Goal: Task Accomplishment & Management: Use online tool/utility

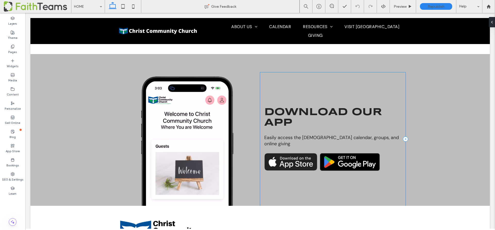
scroll to position [900, 0]
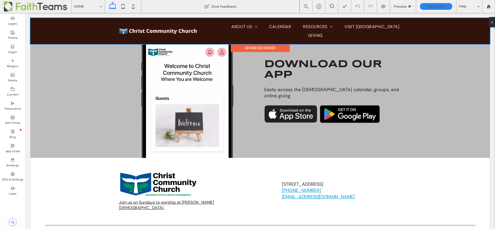
click at [363, 31] on div at bounding box center [259, 31] width 459 height 26
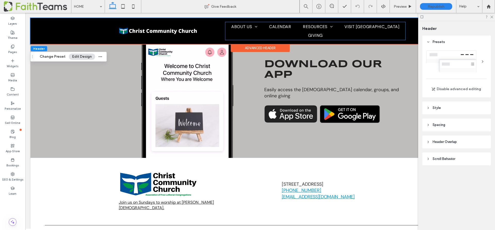
click at [363, 31] on span "VISIT [GEOGRAPHIC_DATA]" at bounding box center [371, 27] width 55 height 8
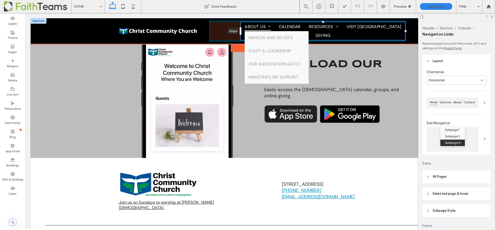
drag, startPoint x: 225, startPoint y: 30, endPoint x: 244, endPoint y: 30, distance: 18.6
click at [244, 30] on div "ABOUT US MISSION AND BELIEFS STAFF & LEADERSHIP OUR ASSOCIATION (AFLC) MINISTRI…" at bounding box center [259, 31] width 309 height 26
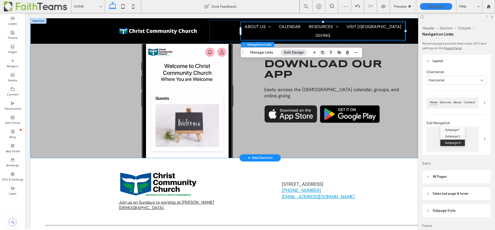
click at [412, 112] on div "Download our App Easily access the church calendar, groups, and online giving" at bounding box center [259, 82] width 309 height 152
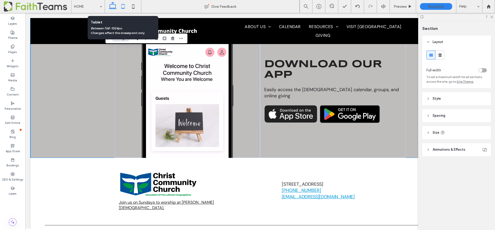
click at [124, 6] on icon at bounding box center [123, 6] width 10 height 10
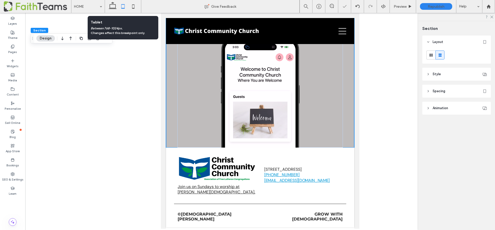
scroll to position [684, 0]
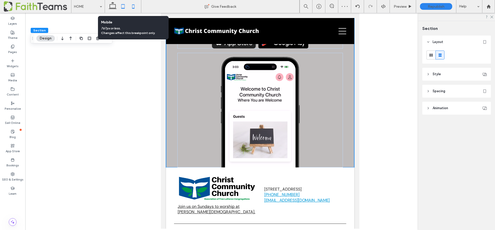
click at [134, 5] on use at bounding box center [133, 6] width 2 height 4
type input "*"
type input "***"
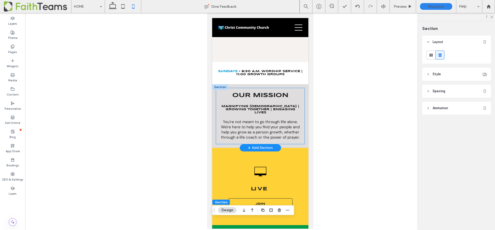
scroll to position [0, 0]
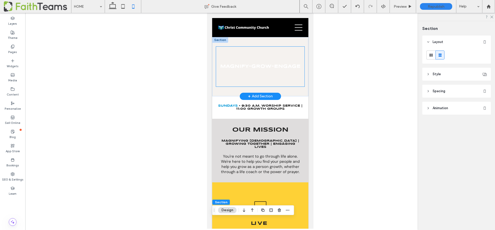
click at [287, 86] on div "Magnify-Grow-Engage" at bounding box center [260, 67] width 88 height 40
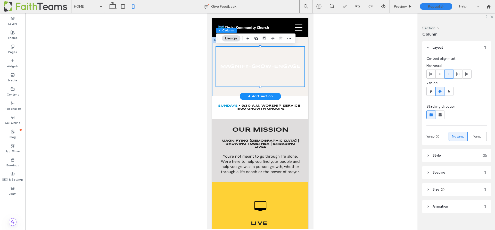
click at [303, 94] on div "Magnify-Grow-Engage" at bounding box center [260, 66] width 96 height 59
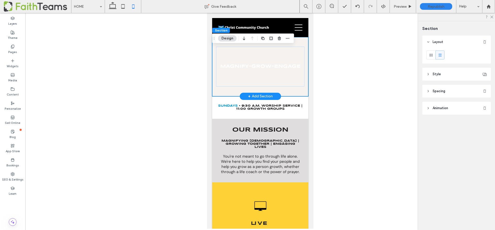
click at [214, 53] on div "Magnify-Grow-Engage" at bounding box center [260, 66] width 96 height 59
click at [430, 91] on header "Spacing" at bounding box center [456, 91] width 69 height 13
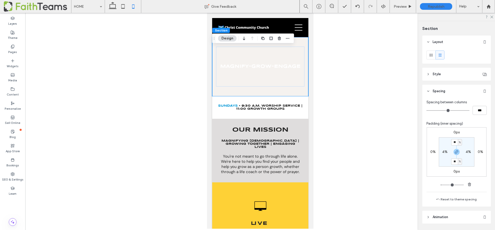
click at [430, 91] on header "Spacing" at bounding box center [456, 91] width 69 height 13
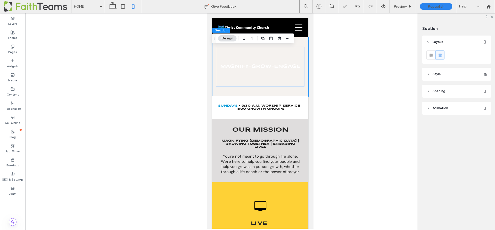
click at [428, 76] on header "Style" at bounding box center [456, 74] width 69 height 13
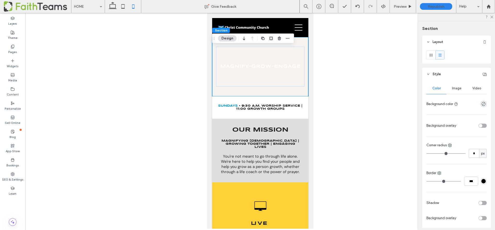
click at [478, 85] on div "Video" at bounding box center [477, 88] width 20 height 11
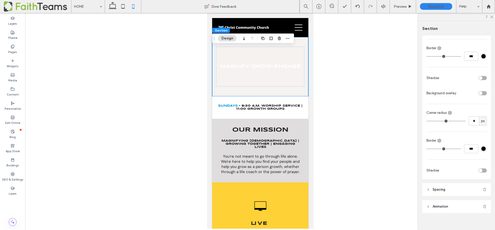
scroll to position [259, 0]
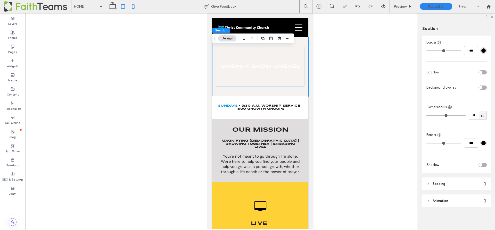
click at [121, 5] on use at bounding box center [122, 6] width 3 height 4
type input "*"
type input "***"
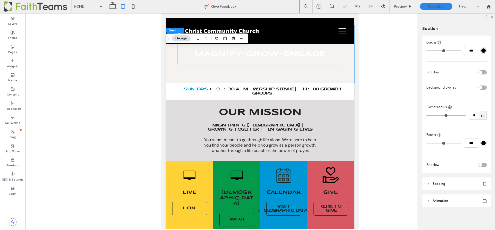
scroll to position [0, 0]
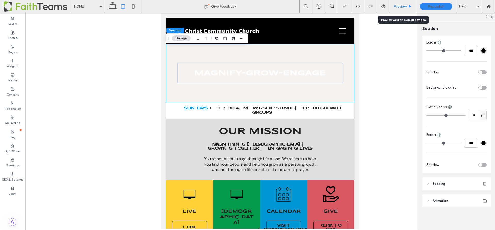
click at [395, 5] on span "Preview" at bounding box center [400, 6] width 13 height 4
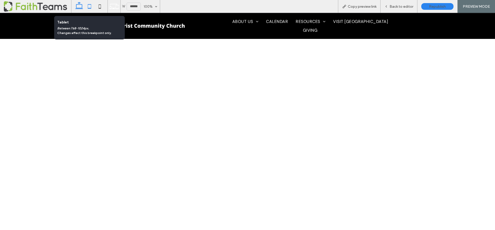
click at [87, 6] on icon at bounding box center [89, 6] width 10 height 10
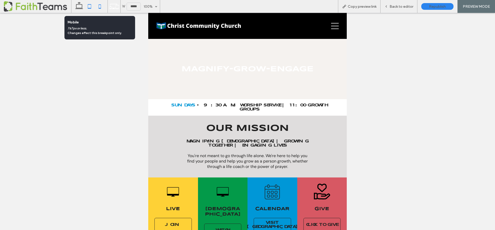
click at [102, 5] on icon at bounding box center [100, 6] width 10 height 10
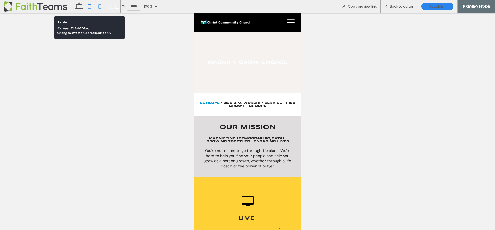
click at [88, 7] on icon at bounding box center [89, 6] width 10 height 10
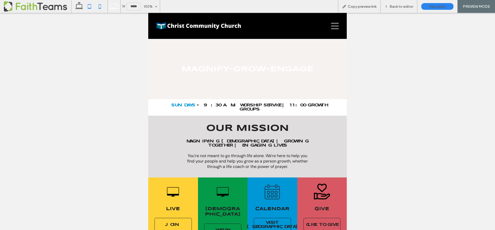
click at [96, 6] on icon at bounding box center [100, 6] width 10 height 10
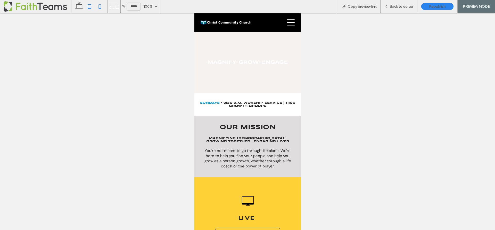
click at [88, 6] on icon at bounding box center [89, 6] width 10 height 10
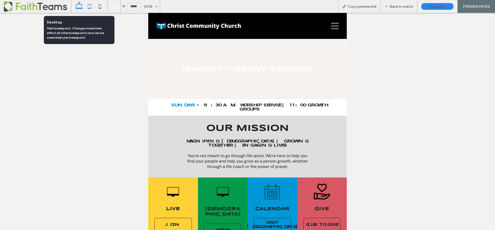
click at [77, 7] on icon at bounding box center [79, 6] width 10 height 10
type input "******"
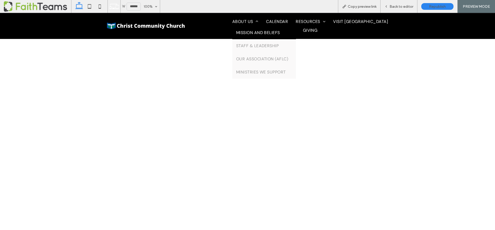
click at [245, 35] on span "MISSION AND BELIEFS" at bounding box center [258, 32] width 44 height 5
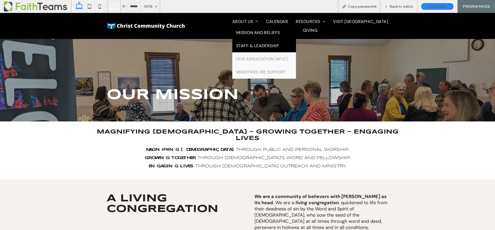
click at [257, 48] on span "STAFF & LEADERSHIP" at bounding box center [257, 45] width 43 height 5
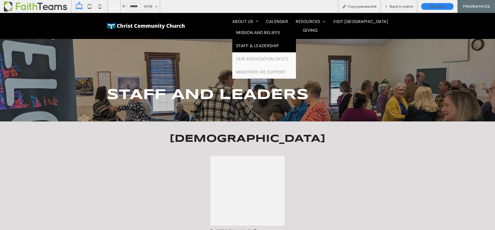
click at [250, 39] on link "MISSION AND BELIEFS" at bounding box center [264, 32] width 64 height 13
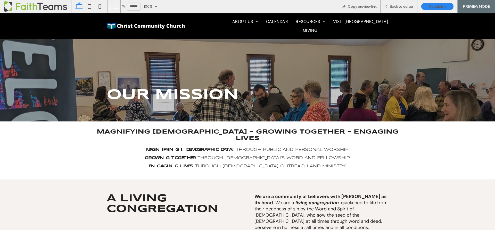
click at [239, 74] on div "OUR MISSION" at bounding box center [247, 80] width 309 height 83
click at [402, 5] on span "Back to editor" at bounding box center [402, 6] width 24 height 4
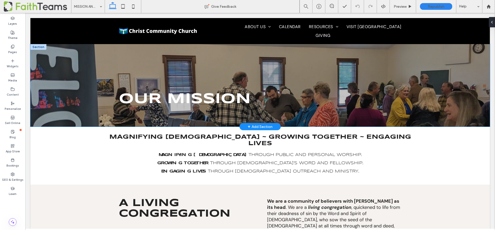
click at [325, 71] on div "OUR MISSION" at bounding box center [259, 85] width 309 height 83
click at [329, 65] on div "OUR MISSION" at bounding box center [259, 85] width 309 height 83
click at [41, 54] on div "OUR MISSION" at bounding box center [259, 85] width 459 height 83
click at [41, 55] on div "OUR MISSION" at bounding box center [259, 85] width 459 height 83
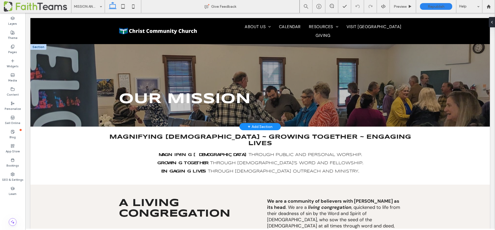
click at [41, 46] on div at bounding box center [38, 47] width 16 height 6
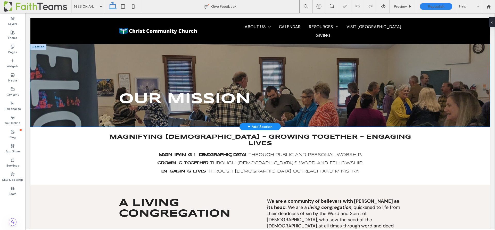
click at [439, 111] on div "OUR MISSION" at bounding box center [259, 85] width 459 height 83
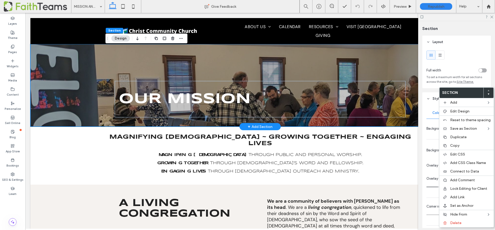
click at [397, 61] on div "OUR MISSION" at bounding box center [259, 85] width 309 height 83
click at [392, 55] on div "OUR MISSION" at bounding box center [259, 85] width 309 height 83
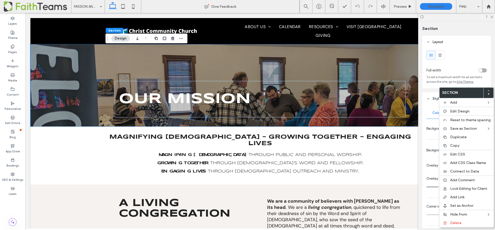
click at [117, 37] on button "Design" at bounding box center [120, 38] width 19 height 6
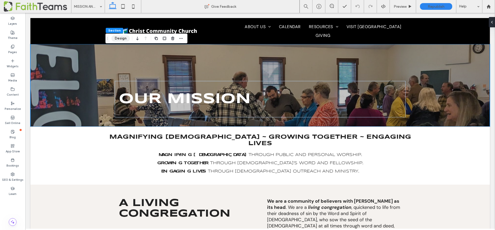
click at [117, 37] on button "Design" at bounding box center [120, 38] width 19 height 6
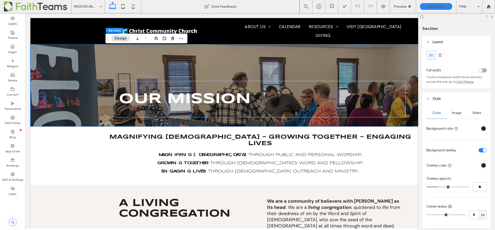
click at [460, 113] on span "Image" at bounding box center [457, 113] width 10 height 4
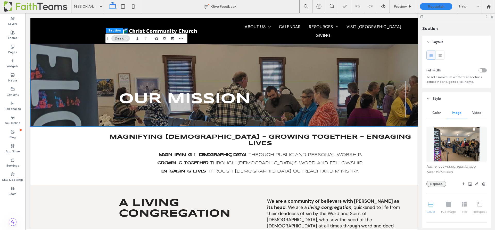
click at [437, 182] on button "Replace" at bounding box center [436, 184] width 20 height 6
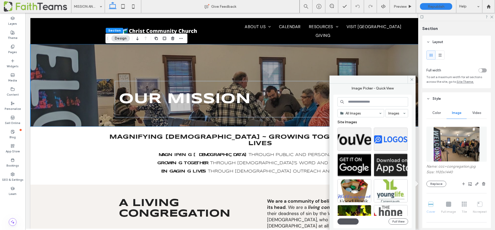
click at [351, 220] on button "Upload" at bounding box center [348, 221] width 21 height 6
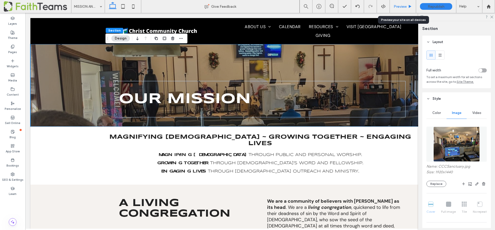
click at [400, 5] on span "Preview" at bounding box center [400, 6] width 13 height 4
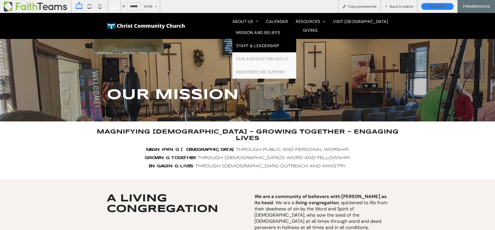
click at [249, 48] on span "STAFF & LEADERSHIP" at bounding box center [257, 45] width 43 height 5
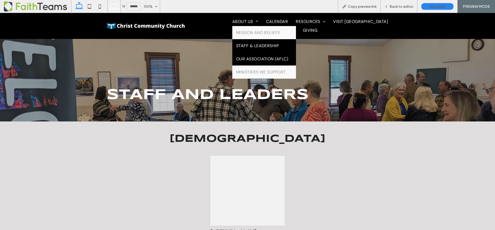
click at [264, 62] on span "OUR ASSOCIATION (AFLC)" at bounding box center [262, 58] width 52 height 5
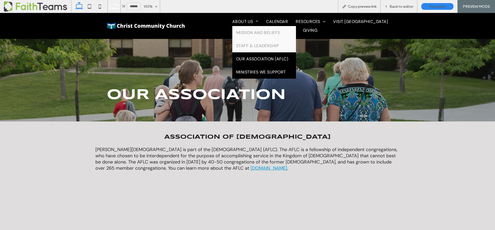
click at [254, 75] on span "MINISTRIES WE SUPPORT" at bounding box center [261, 71] width 50 height 5
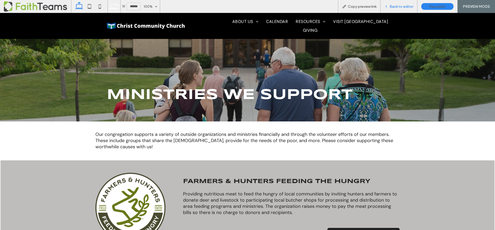
click at [407, 5] on span "Back to editor" at bounding box center [402, 6] width 24 height 4
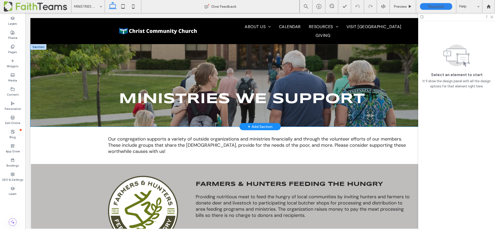
click at [382, 65] on div "MINISTRIES WE SUPPORT" at bounding box center [259, 85] width 309 height 83
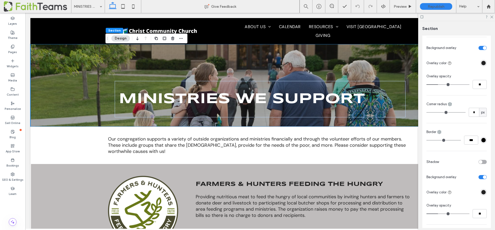
scroll to position [246, 0]
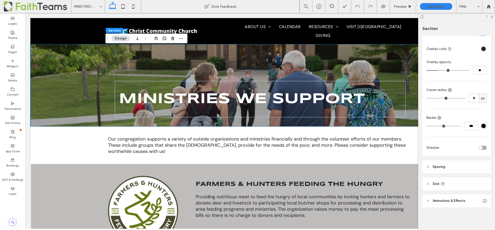
click at [455, 199] on span "Animations & Effects" at bounding box center [449, 200] width 33 height 5
click at [431, 184] on header "Size" at bounding box center [456, 183] width 69 height 13
click at [430, 167] on header "Spacing" at bounding box center [456, 166] width 69 height 13
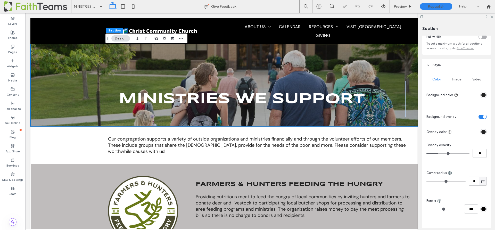
scroll to position [0, 0]
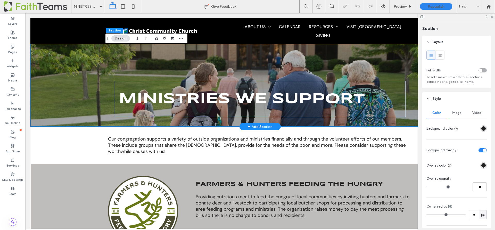
click at [91, 67] on div "MINISTRIES WE SUPPORT" at bounding box center [259, 85] width 459 height 83
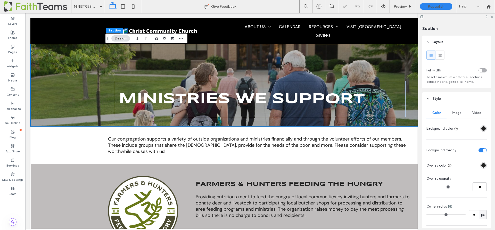
click at [121, 38] on button "Design" at bounding box center [120, 38] width 19 height 6
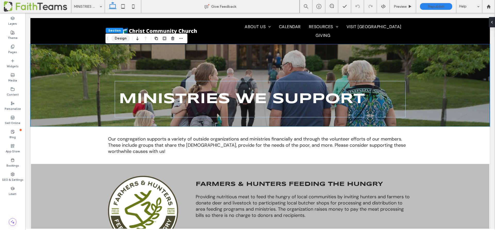
click at [121, 38] on button "Design" at bounding box center [120, 38] width 19 height 6
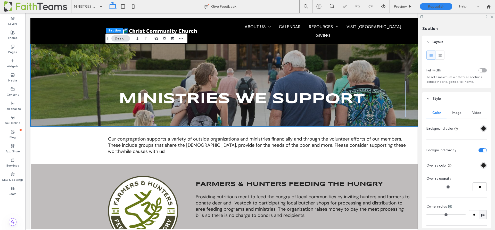
click at [458, 112] on span "Image" at bounding box center [457, 113] width 10 height 4
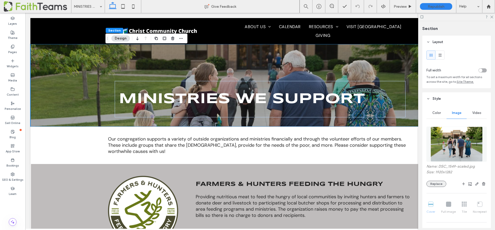
click at [436, 182] on button "Replace" at bounding box center [436, 184] width 20 height 6
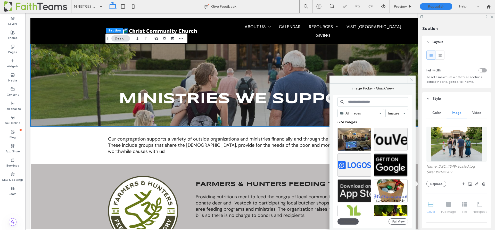
click at [346, 221] on button "Upload" at bounding box center [348, 221] width 21 height 6
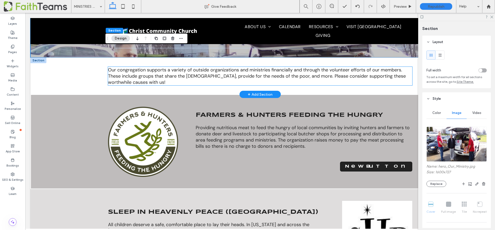
scroll to position [89, 0]
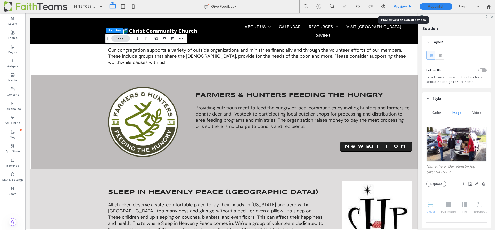
click at [401, 5] on span "Preview" at bounding box center [400, 6] width 13 height 4
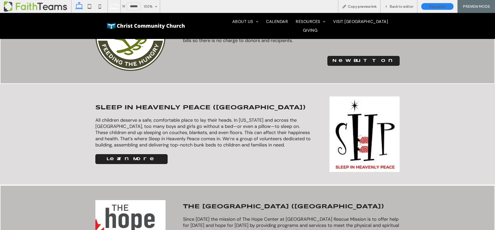
scroll to position [114, 0]
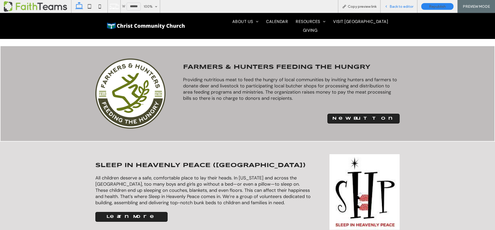
click at [391, 5] on span "Back to editor" at bounding box center [402, 6] width 24 height 4
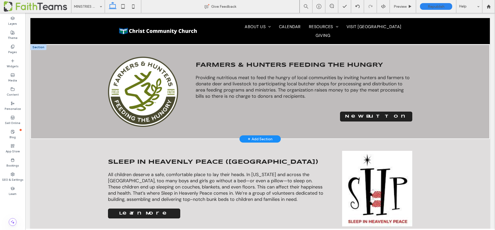
scroll to position [119, 0]
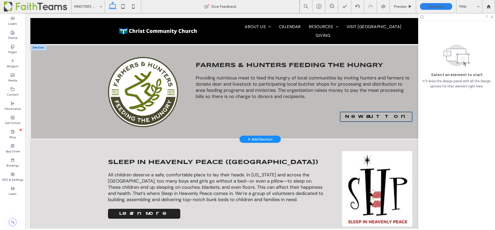
click at [369, 118] on span "New Button" at bounding box center [376, 117] width 63 height 4
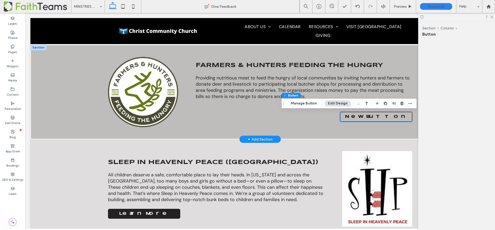
click at [369, 118] on span "New Button" at bounding box center [376, 117] width 63 height 4
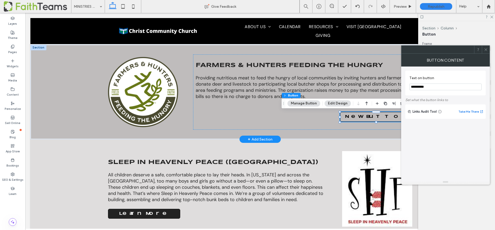
type input "**"
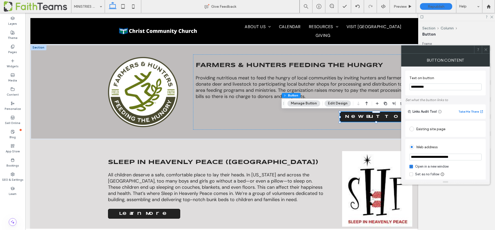
click at [441, 86] on input "**********" at bounding box center [445, 87] width 72 height 7
type input "**********"
click at [486, 48] on icon at bounding box center [486, 50] width 4 height 4
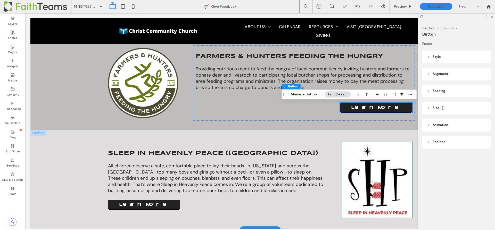
scroll to position [0, 0]
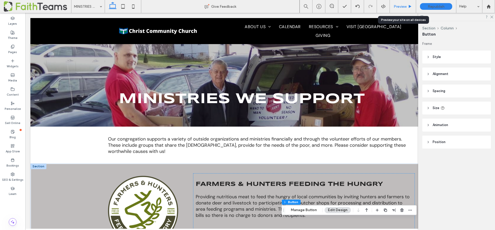
click at [400, 8] on span "Preview" at bounding box center [400, 6] width 13 height 4
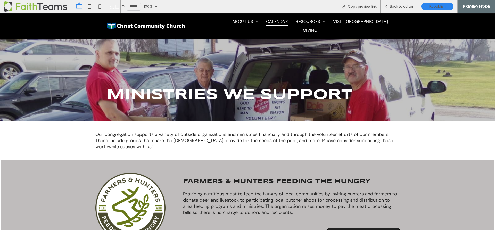
click at [276, 26] on span "CALENDAR" at bounding box center [277, 22] width 22 height 8
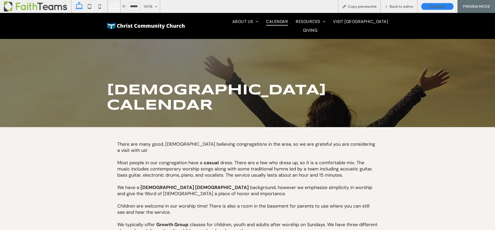
scroll to position [100, 0]
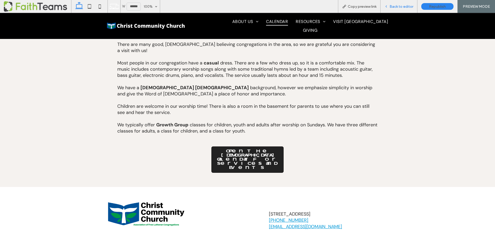
click at [401, 5] on span "Back to editor" at bounding box center [402, 6] width 24 height 4
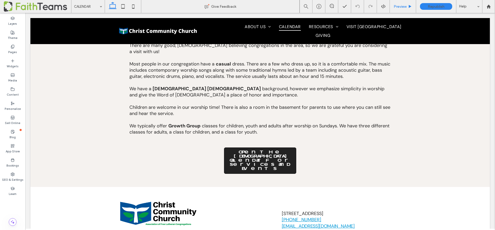
scroll to position [105, 0]
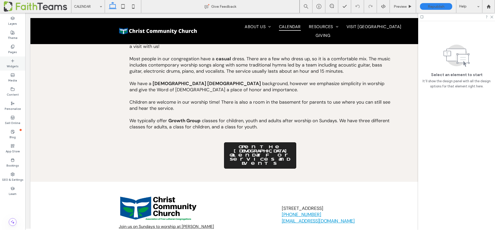
click at [11, 62] on icon at bounding box center [13, 61] width 4 height 4
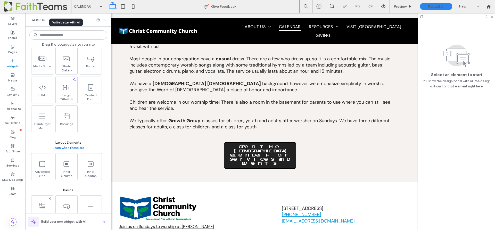
scroll to position [142, 0]
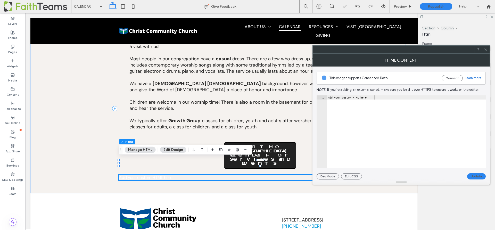
click at [346, 98] on div "Add your custom HTML here" at bounding box center [406, 135] width 159 height 81
paste textarea "**********"
type textarea "**********"
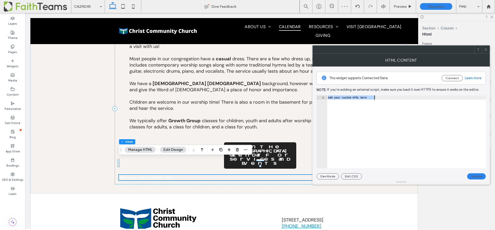
scroll to position [0, 400]
click at [478, 176] on button "Update" at bounding box center [476, 176] width 19 height 6
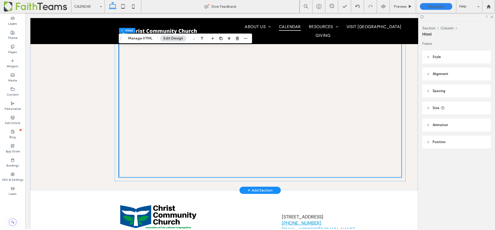
scroll to position [330, 0]
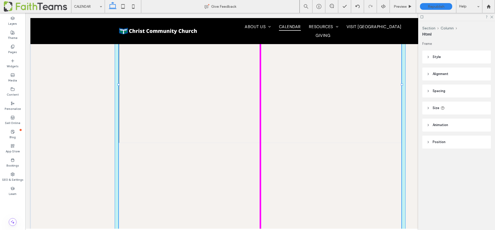
drag, startPoint x: 260, startPoint y: 126, endPoint x: 258, endPoint y: 178, distance: 51.6
click at [258, 179] on div "There are many good, [DEMOGRAPHIC_DATA] believing congregations in the area, so…" at bounding box center [259, 30] width 309 height 463
type input "****"
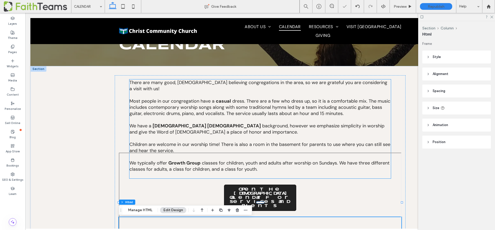
scroll to position [132, 0]
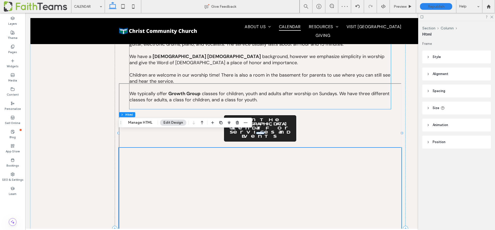
click at [191, 91] on span "classes for children, youth and adults after worship on Sundays. We have three …" at bounding box center [259, 97] width 260 height 12
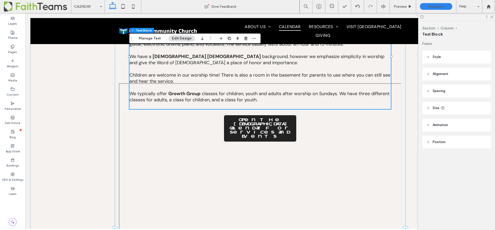
click at [134, 103] on p at bounding box center [260, 106] width 262 height 6
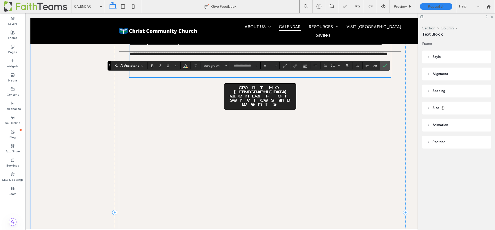
type input "*******"
type input "**"
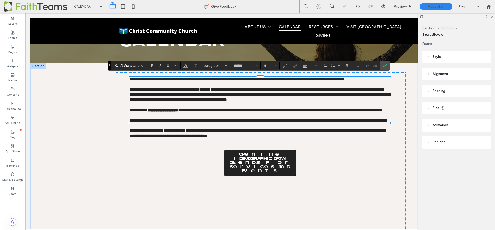
drag, startPoint x: 163, startPoint y: 145, endPoint x: 162, endPoint y: 125, distance: 19.9
click at [162, 125] on div "**********" at bounding box center [260, 110] width 262 height 67
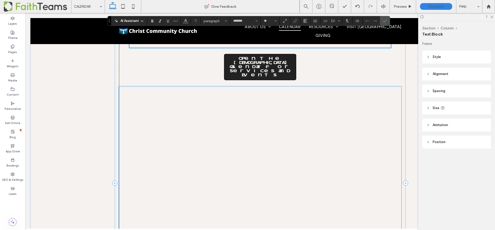
scroll to position [57, 0]
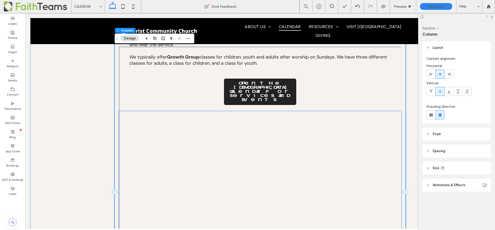
scroll to position [196, 0]
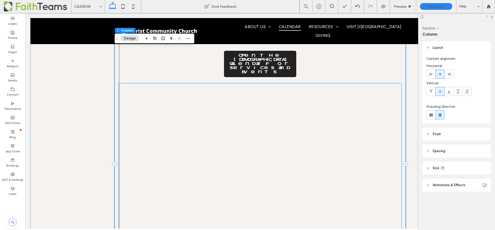
click at [216, 147] on div at bounding box center [260, 232] width 283 height 299
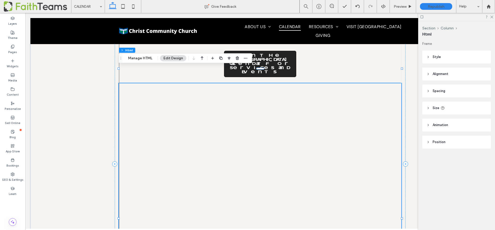
click at [171, 58] on button "Edit Design" at bounding box center [173, 58] width 26 height 6
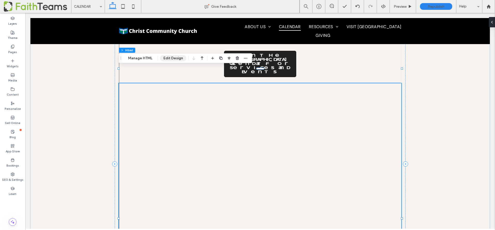
click at [171, 58] on button "Edit Design" at bounding box center [173, 58] width 26 height 6
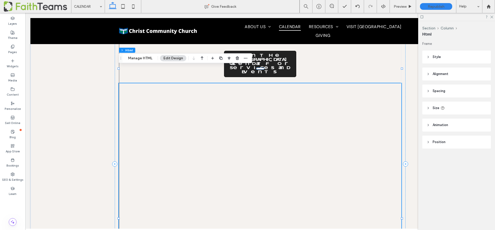
click at [428, 57] on use at bounding box center [428, 57] width 1 height 2
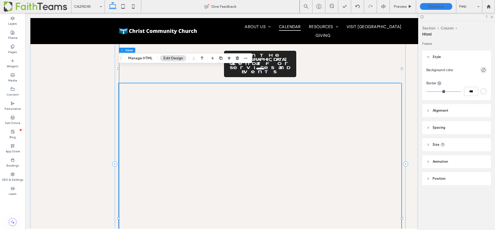
click at [428, 57] on use at bounding box center [428, 56] width 2 height 1
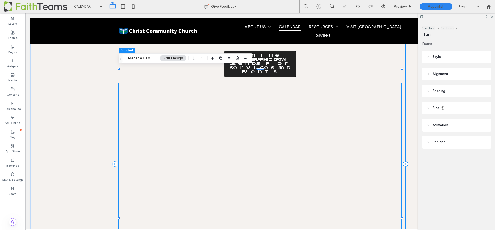
click at [446, 26] on button "Column" at bounding box center [447, 28] width 13 height 4
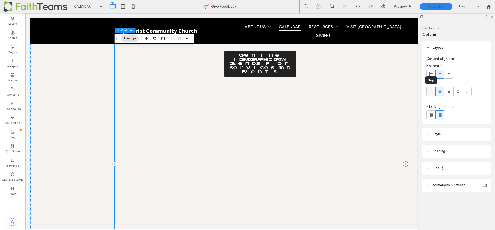
click at [429, 90] on icon at bounding box center [431, 91] width 4 height 4
click at [459, 94] on span at bounding box center [458, 91] width 4 height 9
click at [430, 93] on icon at bounding box center [431, 91] width 4 height 4
click at [396, 111] on div at bounding box center [260, 232] width 283 height 299
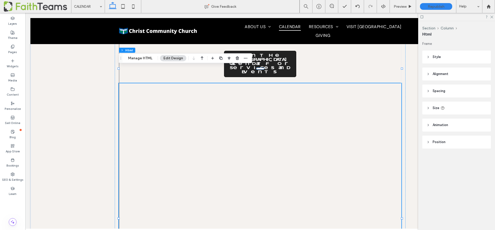
click at [428, 57] on icon at bounding box center [428, 57] width 4 height 4
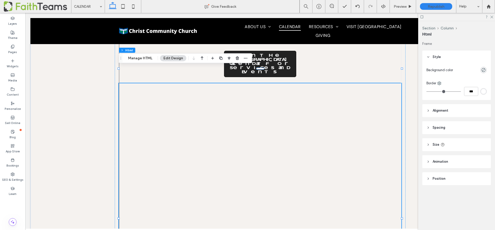
click at [428, 57] on icon at bounding box center [428, 57] width 4 height 4
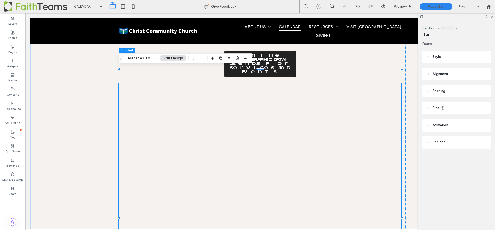
click at [430, 75] on icon at bounding box center [428, 74] width 4 height 4
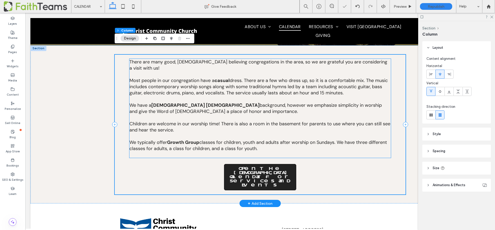
scroll to position [28, 0]
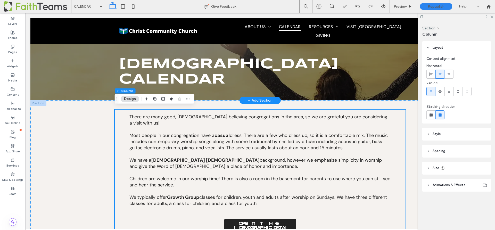
click at [251, 97] on div "+ Add Section" at bounding box center [260, 100] width 25 height 6
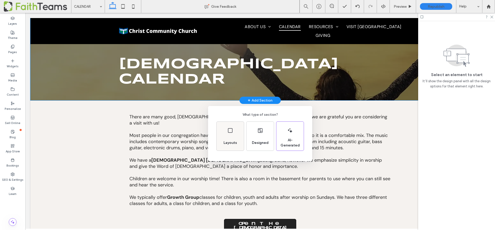
click at [228, 132] on use at bounding box center [230, 130] width 5 height 5
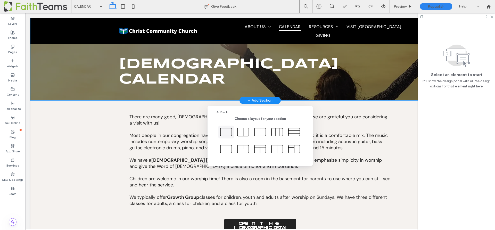
click at [227, 132] on icon at bounding box center [226, 132] width 13 height 13
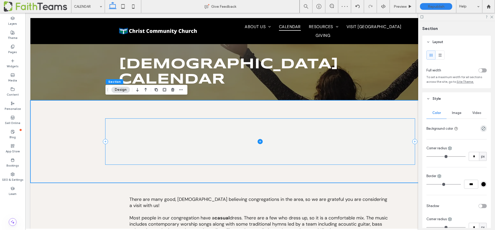
click at [260, 142] on icon at bounding box center [260, 142] width 2 height 0
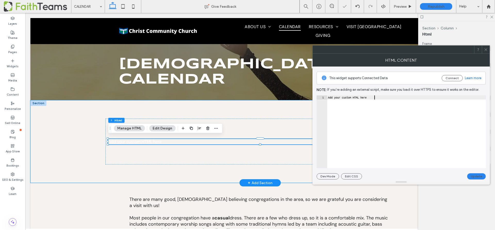
click at [337, 100] on div "Add your custom HTML here" at bounding box center [406, 135] width 159 height 81
paste textarea "**********"
type textarea "**********"
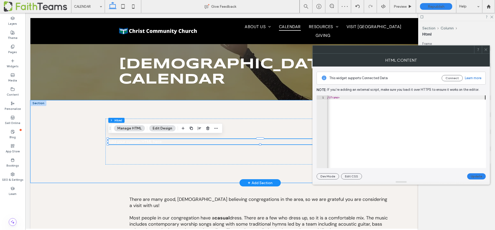
scroll to position [0, 400]
click at [475, 175] on button "Update" at bounding box center [476, 176] width 19 height 6
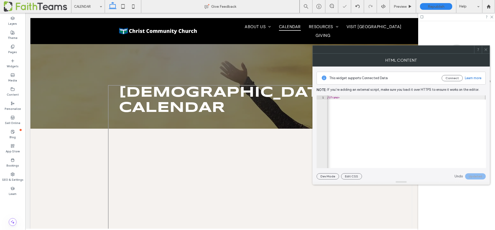
scroll to position [0, 0]
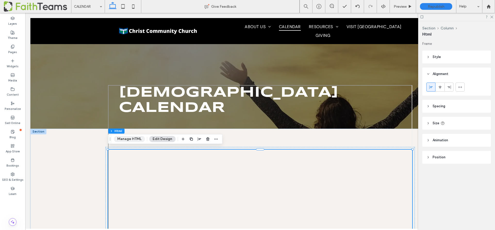
click at [129, 138] on button "Manage HTML" at bounding box center [129, 139] width 31 height 6
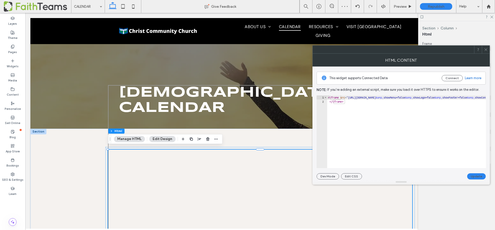
type textarea "**********"
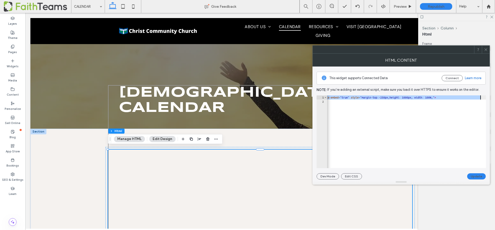
scroll to position [0, 383]
drag, startPoint x: 429, startPoint y: 98, endPoint x: 491, endPoint y: 97, distance: 62.7
click at [491, 97] on body ".wqwq-1{fill:#231f20;} .cls-1q, .cls-2q { fill-rule: evenodd; } .cls-2q { fill:…" at bounding box center [247, 115] width 495 height 230
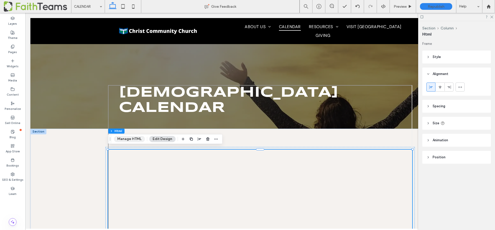
click at [127, 137] on button "Manage HTML" at bounding box center [129, 139] width 31 height 6
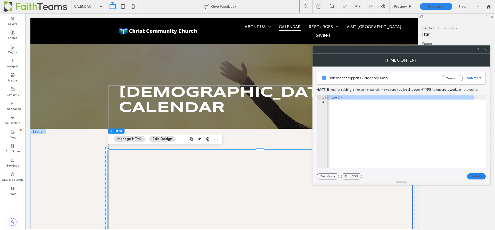
drag, startPoint x: 377, startPoint y: 98, endPoint x: 474, endPoint y: 96, distance: 97.0
click at [474, 96] on div "< iframe src = "[URL][DOMAIN_NAME] &amp; showMenu=false &amp; showLogo=false &a…" at bounding box center [215, 135] width 542 height 81
click at [423, 98] on div "< iframe src = "[URL][DOMAIN_NAME] &amp; showMenu=false &amp; showLogo=false &a…" at bounding box center [215, 135] width 542 height 81
type textarea "**********"
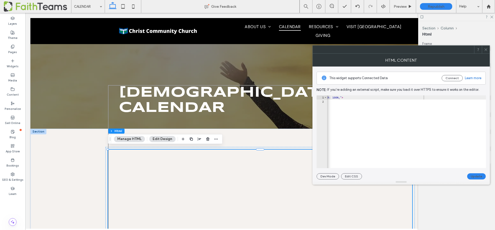
click at [477, 175] on button "Update" at bounding box center [476, 176] width 19 height 6
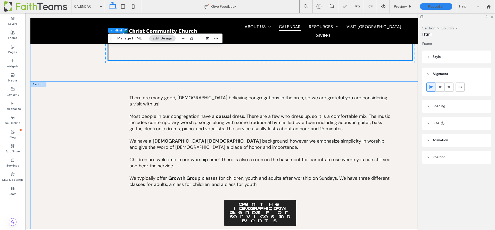
scroll to position [371, 0]
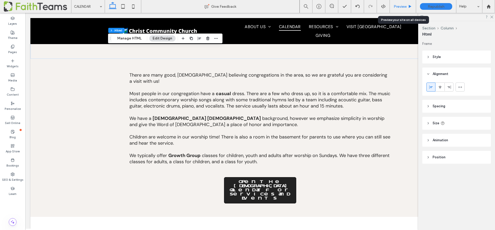
click at [400, 6] on span "Preview" at bounding box center [400, 6] width 13 height 4
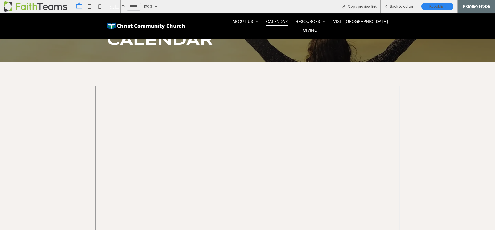
scroll to position [132, 0]
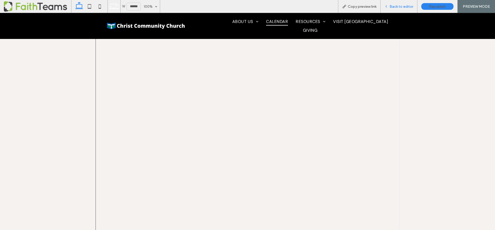
click at [404, 7] on span "Back to editor" at bounding box center [402, 6] width 24 height 4
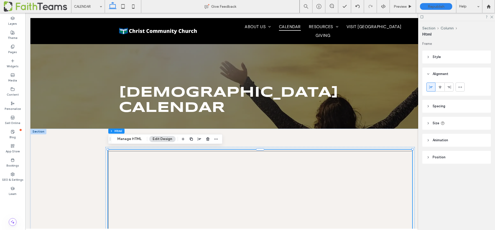
click at [400, 6] on span "Preview" at bounding box center [400, 6] width 13 height 4
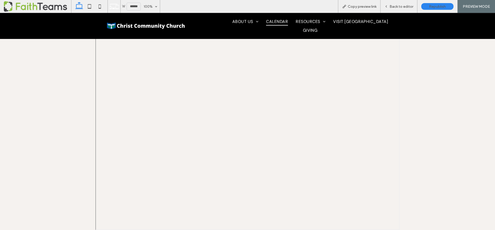
scroll to position [299, 0]
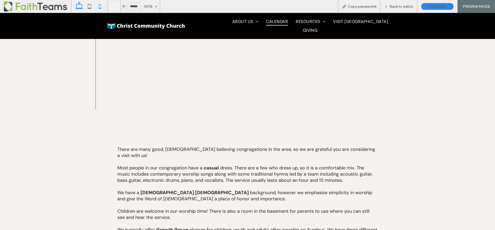
click at [99, 7] on icon at bounding box center [100, 6] width 10 height 10
type input "*****"
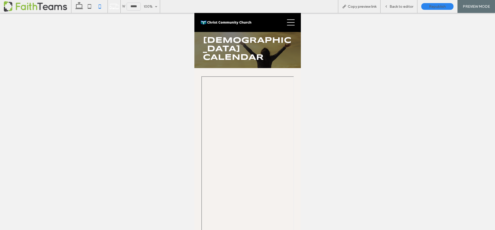
scroll to position [0, 0]
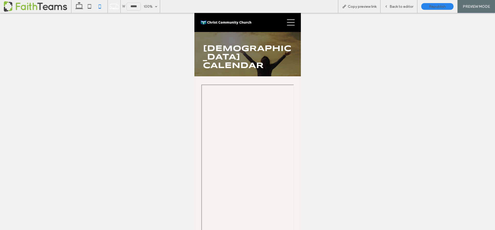
click at [269, 45] on h1 "[DEMOGRAPHIC_DATA] Calendar" at bounding box center [248, 58] width 90 height 26
click at [406, 5] on span "Back to editor" at bounding box center [402, 6] width 24 height 4
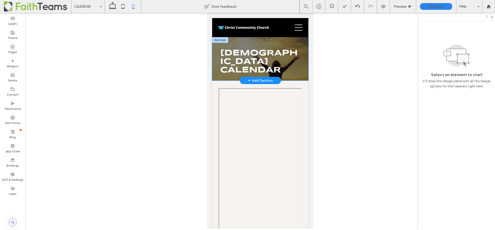
click at [306, 41] on div "[DEMOGRAPHIC_DATA] Calendar" at bounding box center [260, 58] width 96 height 43
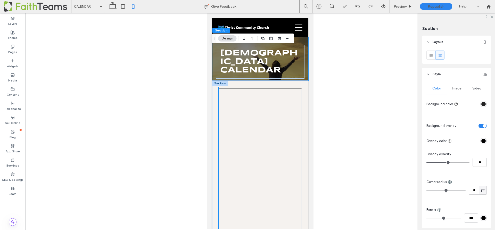
click at [294, 89] on div at bounding box center [259, 216] width 83 height 259
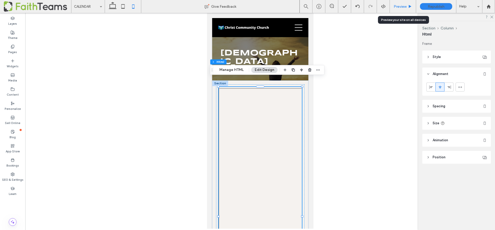
click at [400, 6] on span "Preview" at bounding box center [400, 6] width 13 height 4
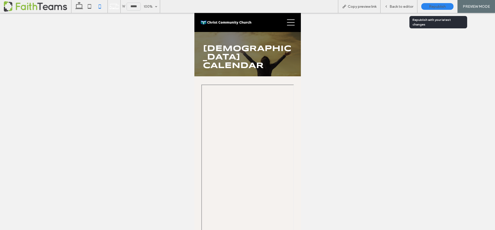
click at [434, 6] on span "Republish" at bounding box center [437, 6] width 17 height 4
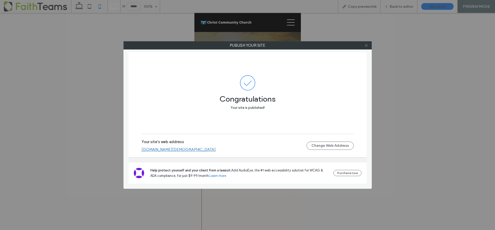
click at [367, 45] on icon at bounding box center [366, 46] width 4 height 4
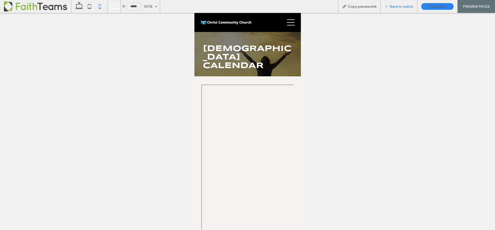
click at [397, 7] on span "Back to editor" at bounding box center [402, 6] width 24 height 4
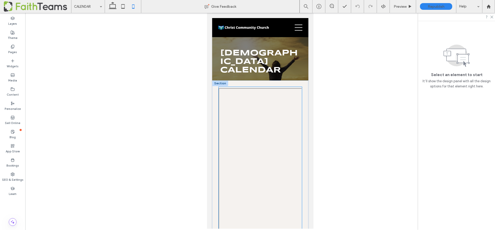
click at [265, 121] on div at bounding box center [259, 216] width 83 height 259
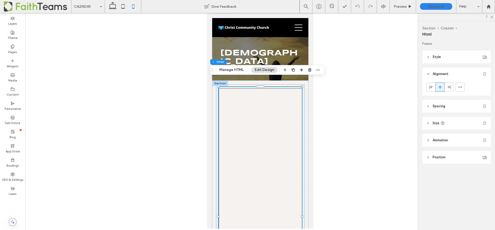
click at [430, 57] on header "Style" at bounding box center [456, 57] width 69 height 13
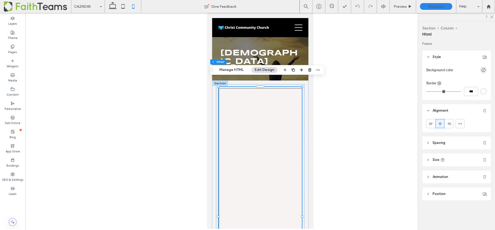
click at [430, 57] on icon at bounding box center [428, 57] width 4 height 4
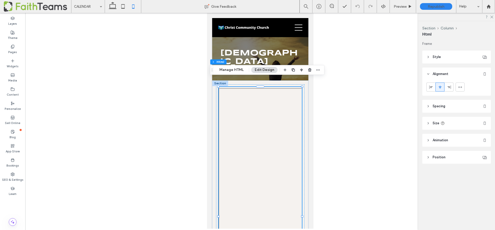
click at [430, 123] on header "Size" at bounding box center [456, 123] width 69 height 13
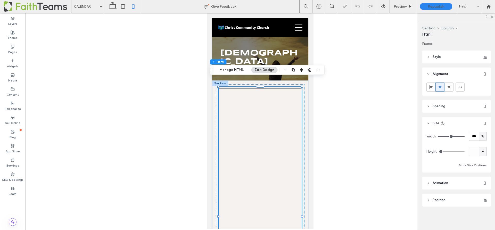
click at [430, 123] on header "Size" at bounding box center [456, 123] width 69 height 13
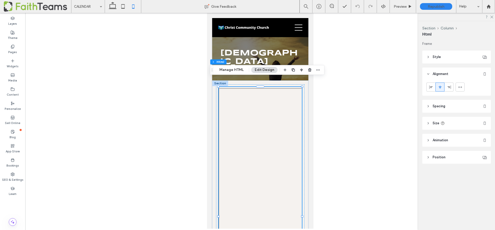
click at [428, 140] on icon at bounding box center [428, 140] width 4 height 4
click at [428, 156] on icon at bounding box center [428, 157] width 4 height 4
click at [111, 5] on icon at bounding box center [113, 6] width 10 height 10
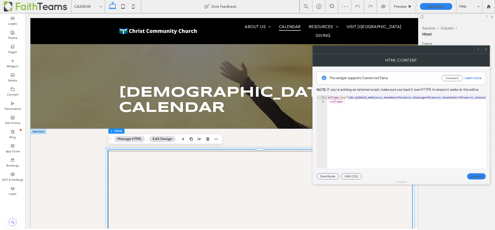
type textarea "**********"
click at [478, 177] on button "Update" at bounding box center [476, 176] width 19 height 6
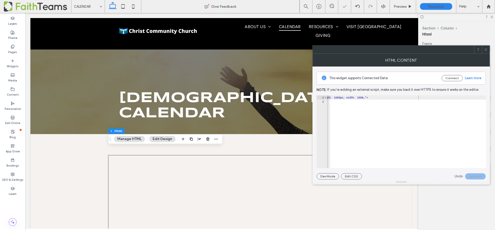
scroll to position [0, 0]
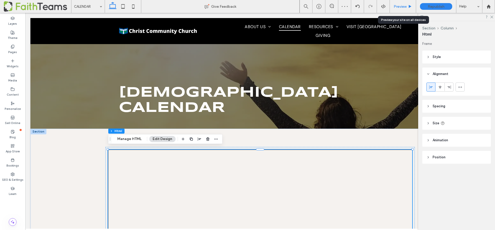
click at [407, 6] on div "Preview" at bounding box center [403, 6] width 26 height 4
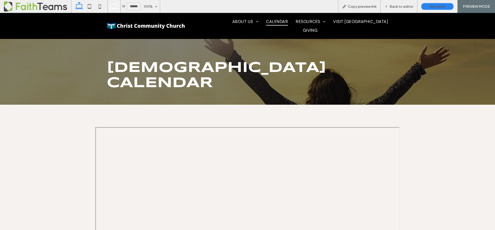
scroll to position [45, 0]
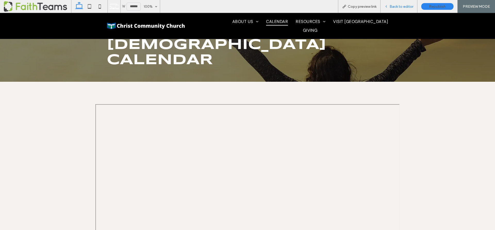
click at [400, 5] on span "Back to editor" at bounding box center [402, 6] width 24 height 4
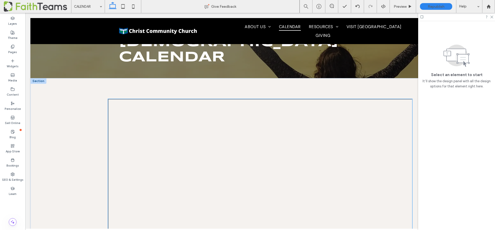
click at [314, 114] on div at bounding box center [260, 228] width 304 height 258
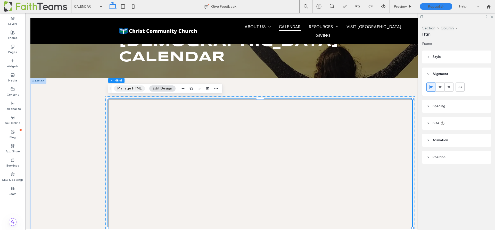
click at [130, 91] on button "Manage HTML" at bounding box center [129, 88] width 31 height 6
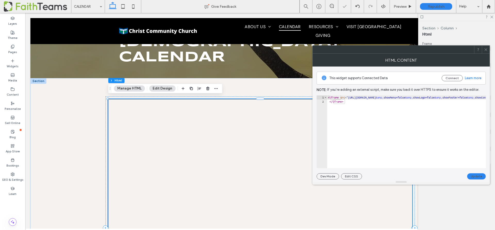
type textarea "**********"
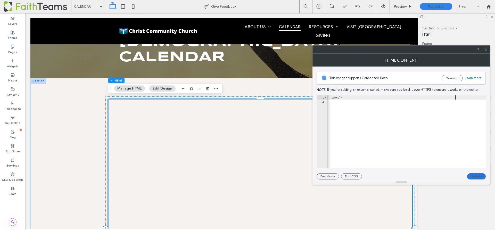
click at [476, 175] on button "Update" at bounding box center [476, 176] width 19 height 6
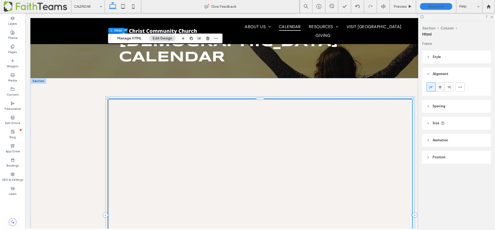
click at [439, 89] on span at bounding box center [440, 87] width 4 height 9
click at [461, 87] on use at bounding box center [460, 87] width 4 height 2
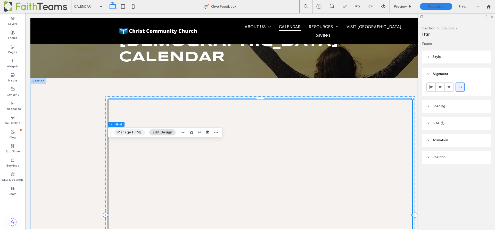
click at [130, 131] on button "Manage HTML" at bounding box center [129, 132] width 31 height 6
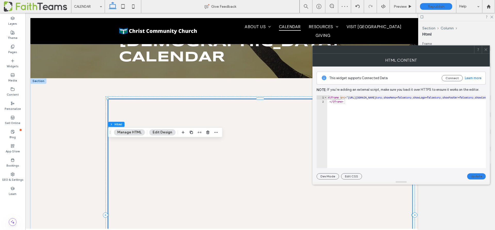
type textarea "**********"
click at [486, 50] on use at bounding box center [485, 49] width 3 height 3
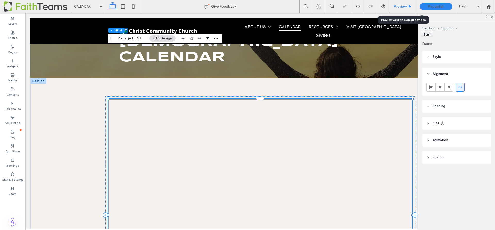
click at [402, 4] on span "Preview" at bounding box center [400, 6] width 13 height 4
